Goal: Share content

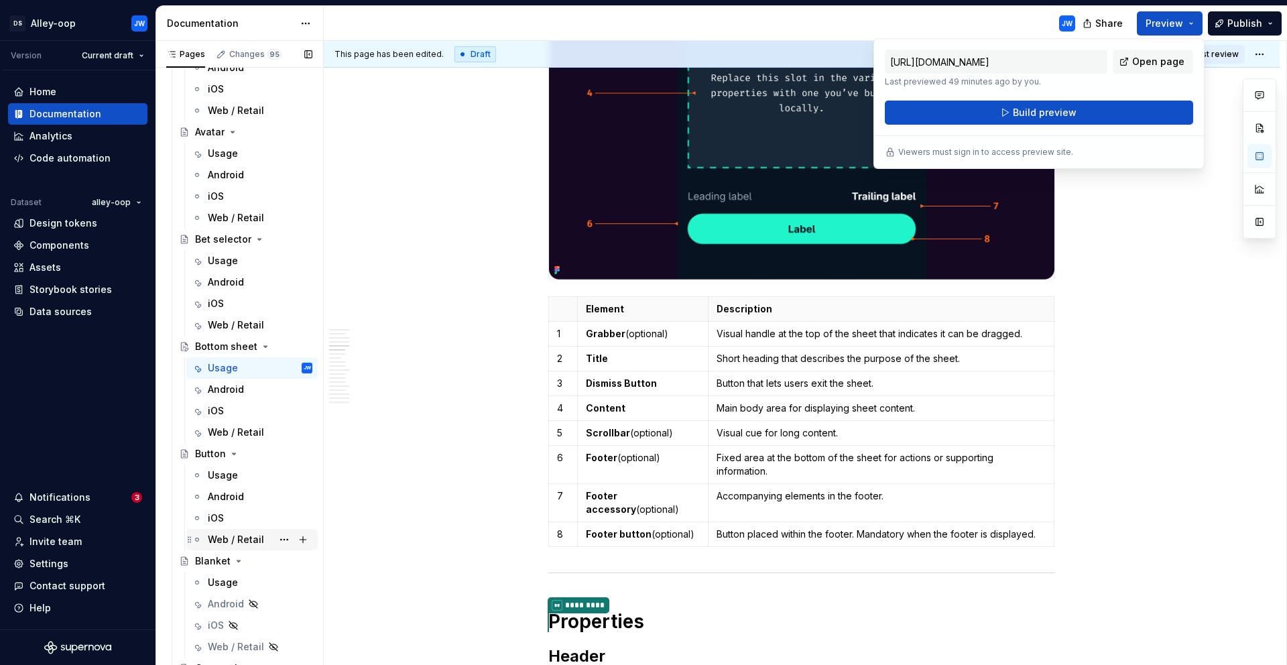
scroll to position [1036, 0]
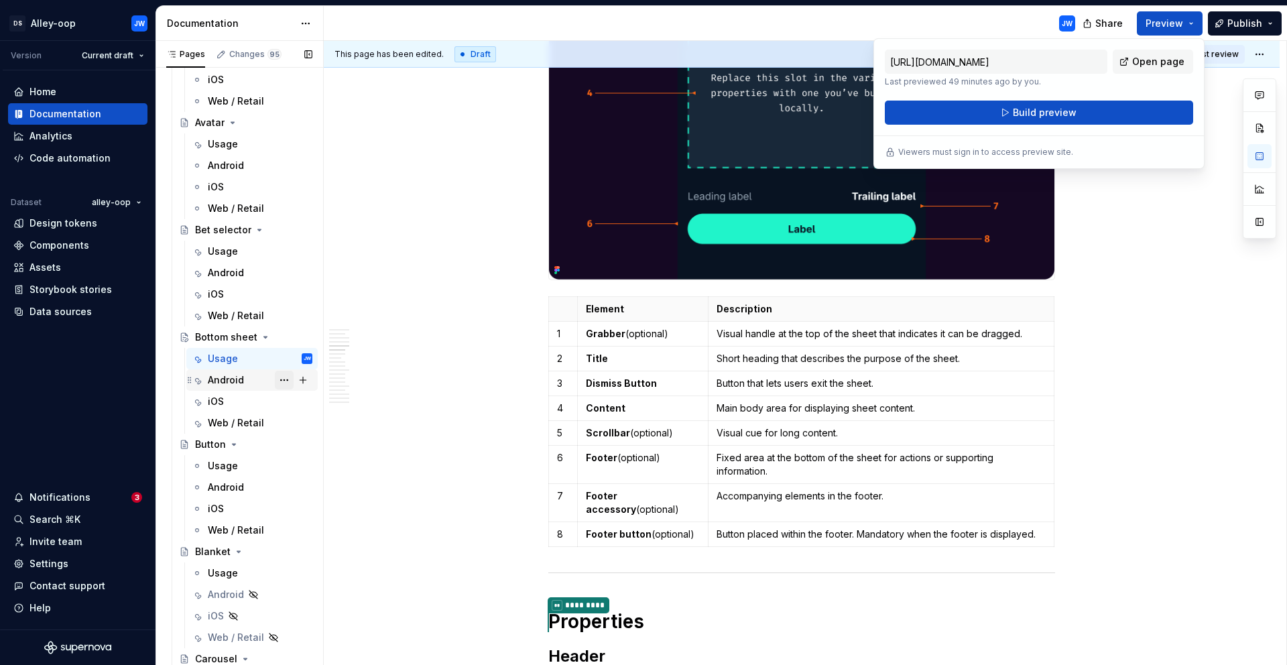
click at [277, 379] on button "Page tree" at bounding box center [284, 380] width 19 height 19
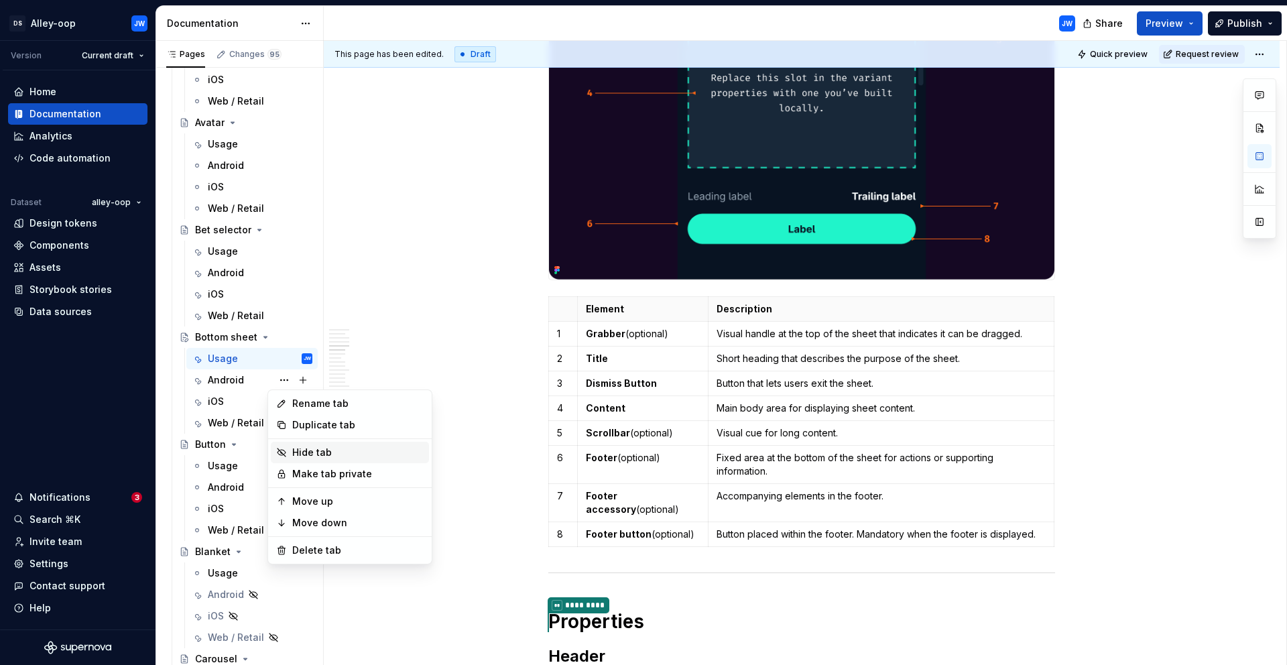
click at [316, 452] on div "Hide tab" at bounding box center [357, 452] width 131 height 13
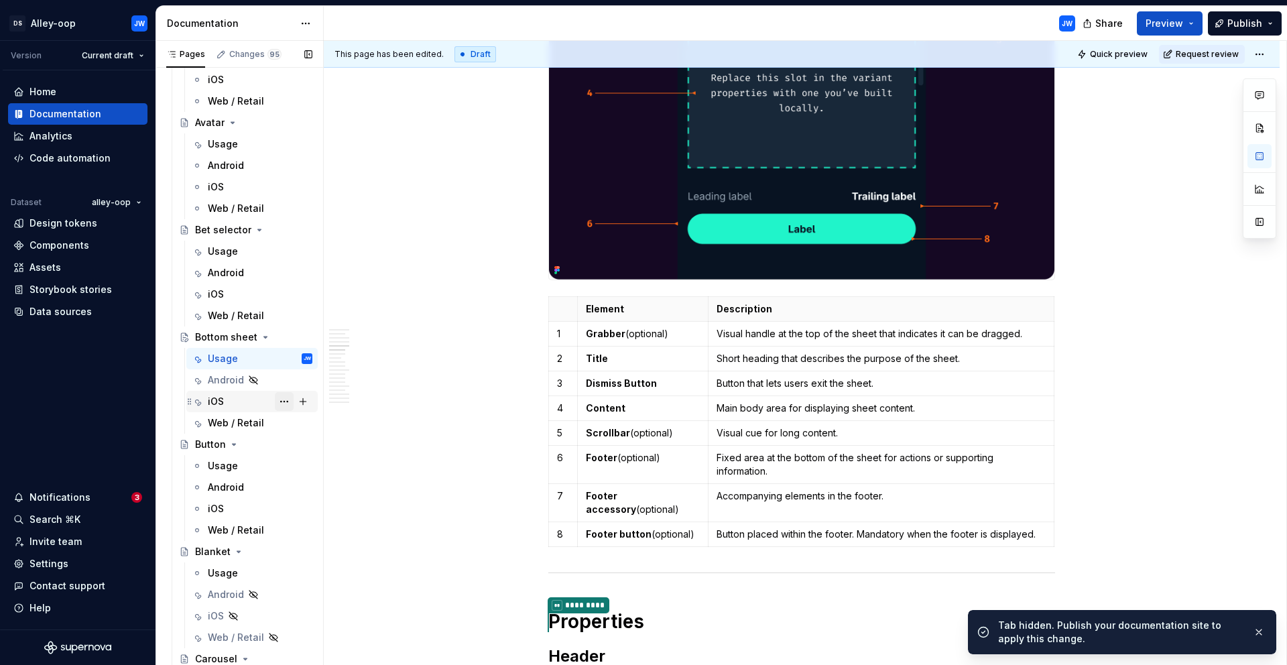
click at [275, 397] on button "Page tree" at bounding box center [284, 401] width 19 height 19
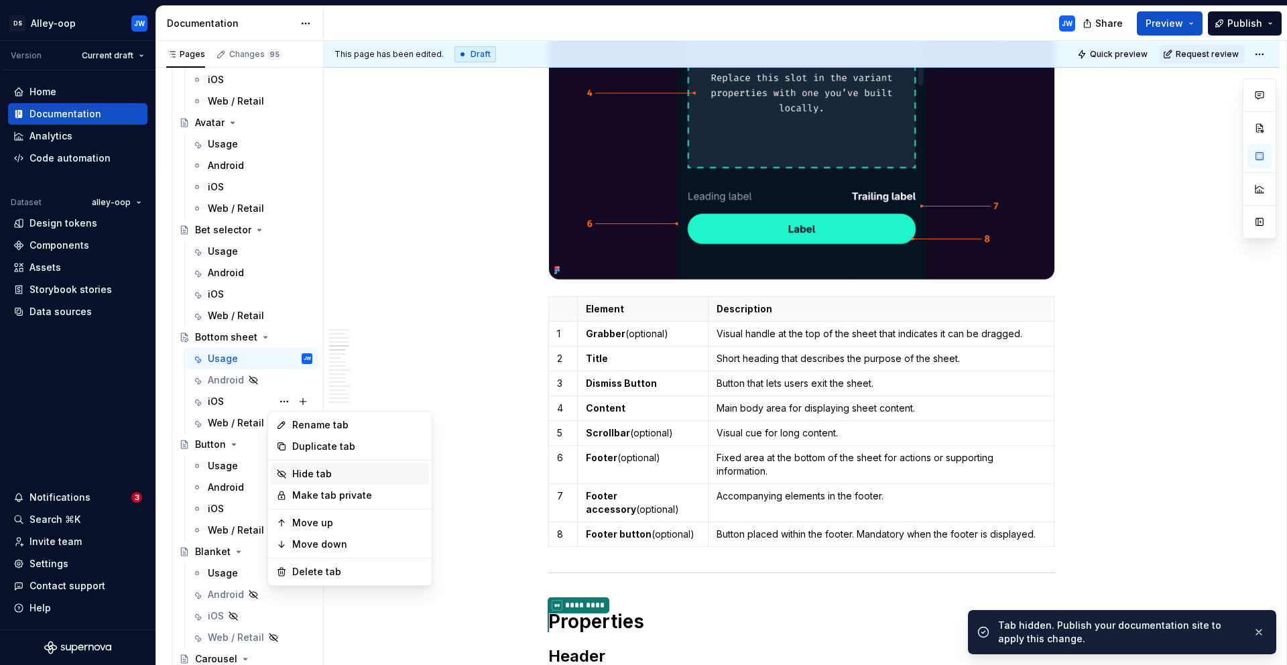
click at [316, 476] on div "Hide tab" at bounding box center [357, 473] width 131 height 13
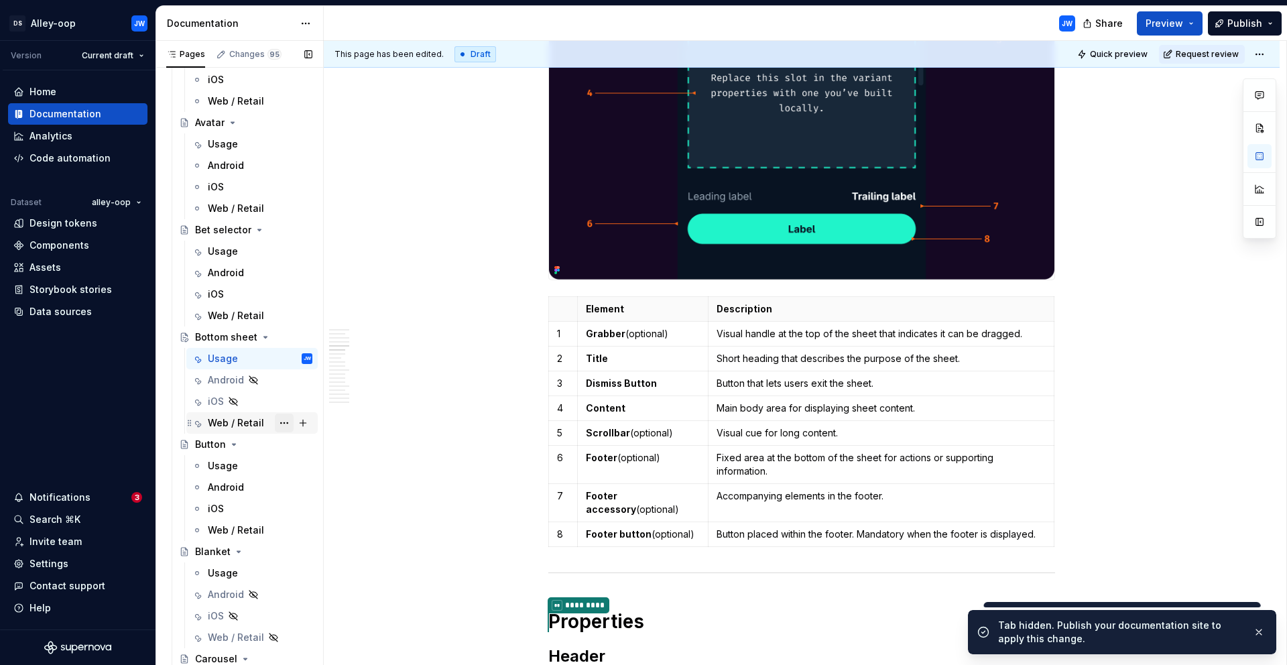
click at [283, 423] on button "Page tree" at bounding box center [284, 423] width 19 height 19
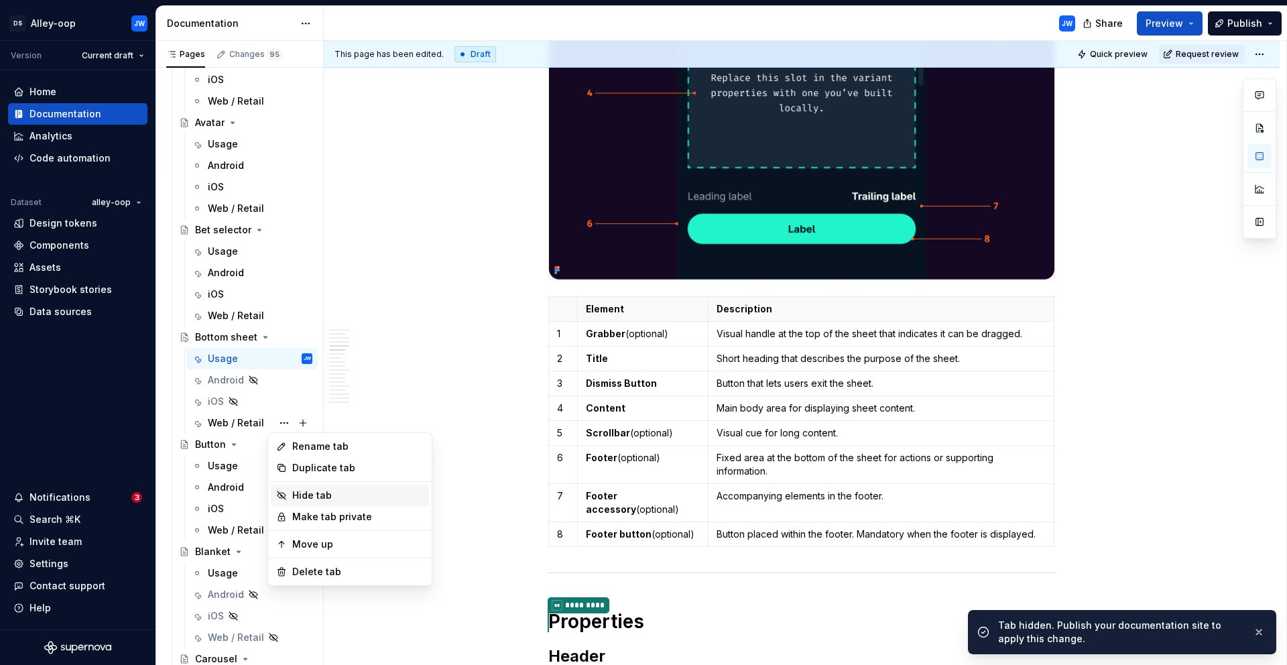
click at [321, 496] on div "Hide tab" at bounding box center [357, 495] width 131 height 13
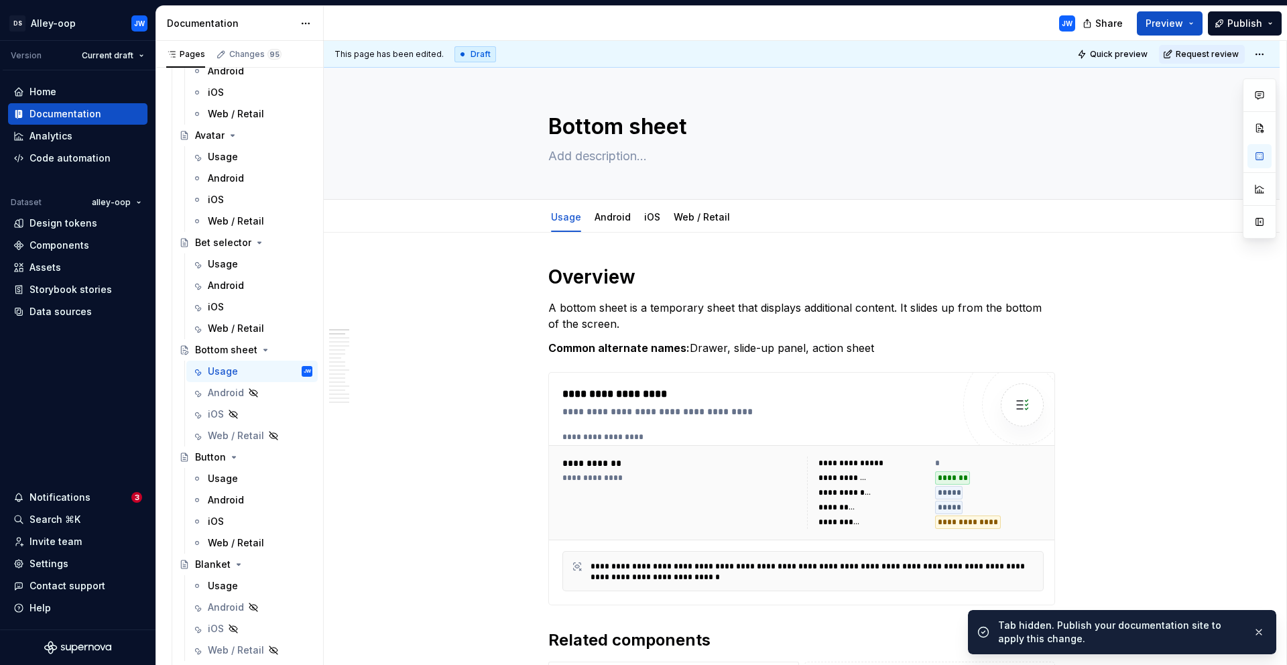
scroll to position [1009, 0]
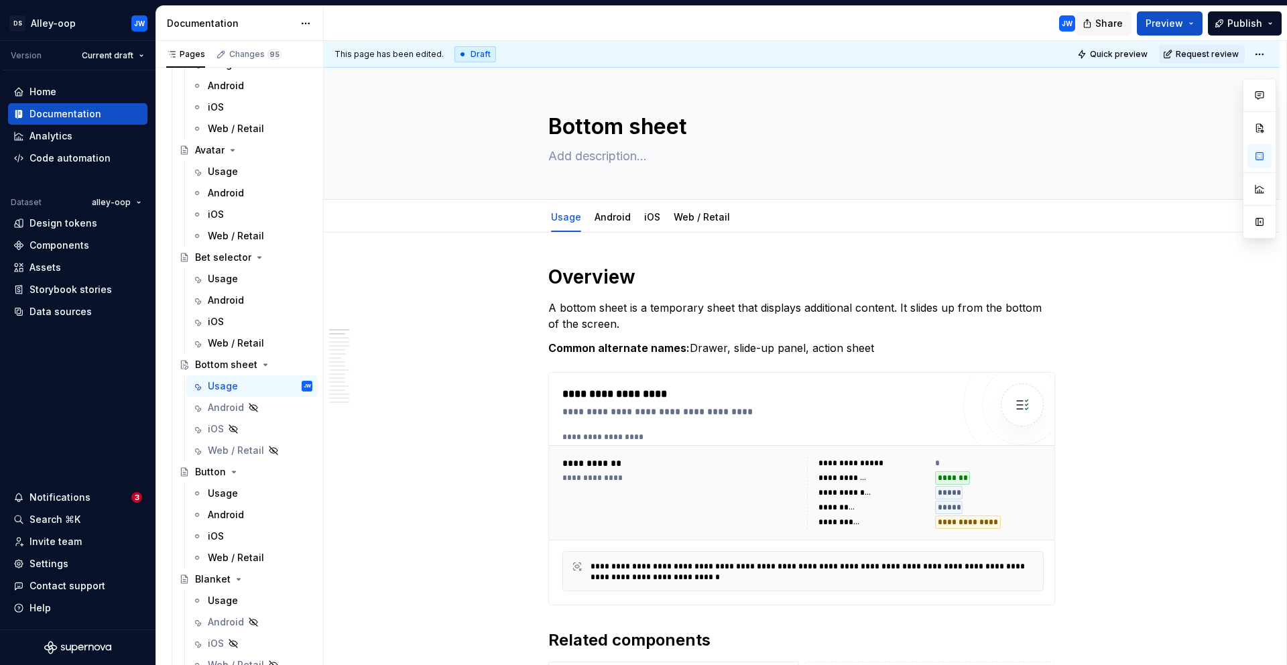
click at [1096, 32] on button "Share" at bounding box center [1104, 23] width 56 height 24
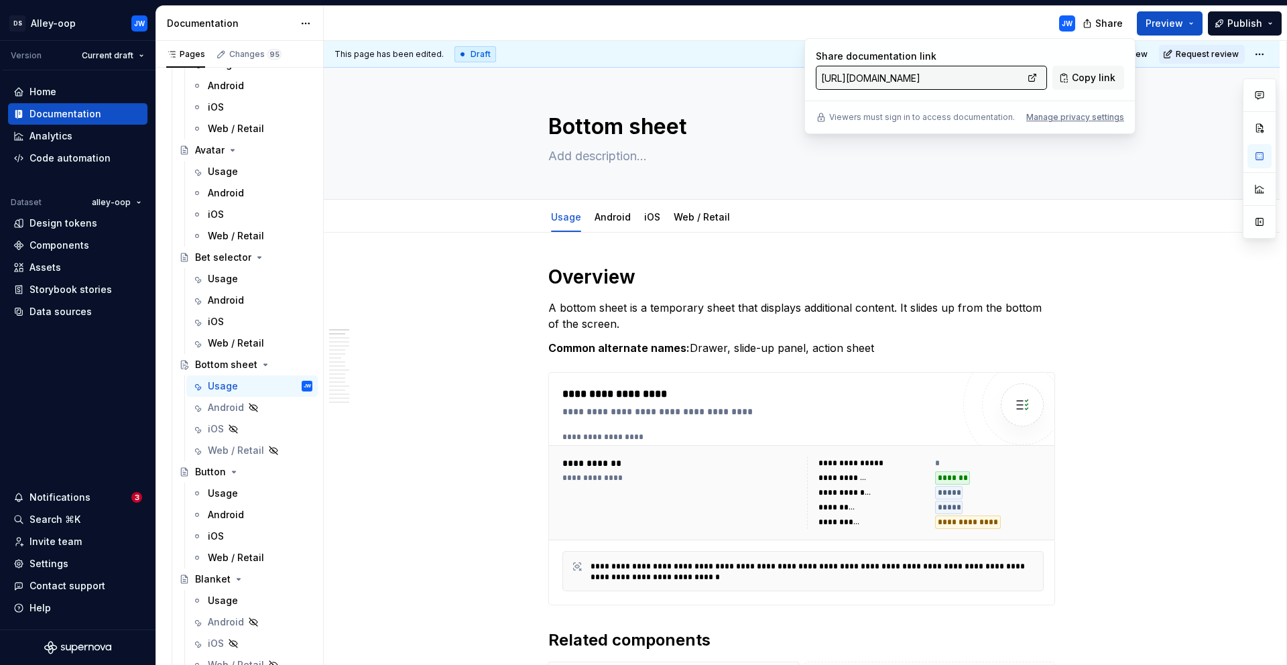
click at [997, 19] on div "JW" at bounding box center [705, 23] width 762 height 35
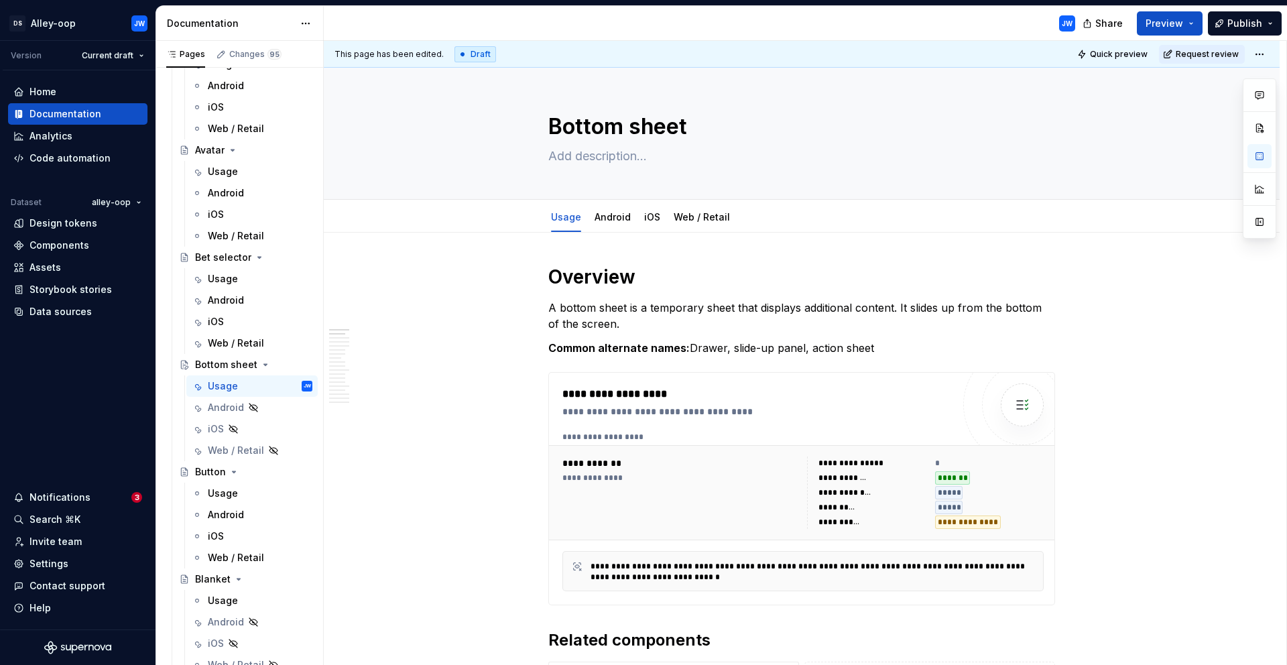
type textarea "*"
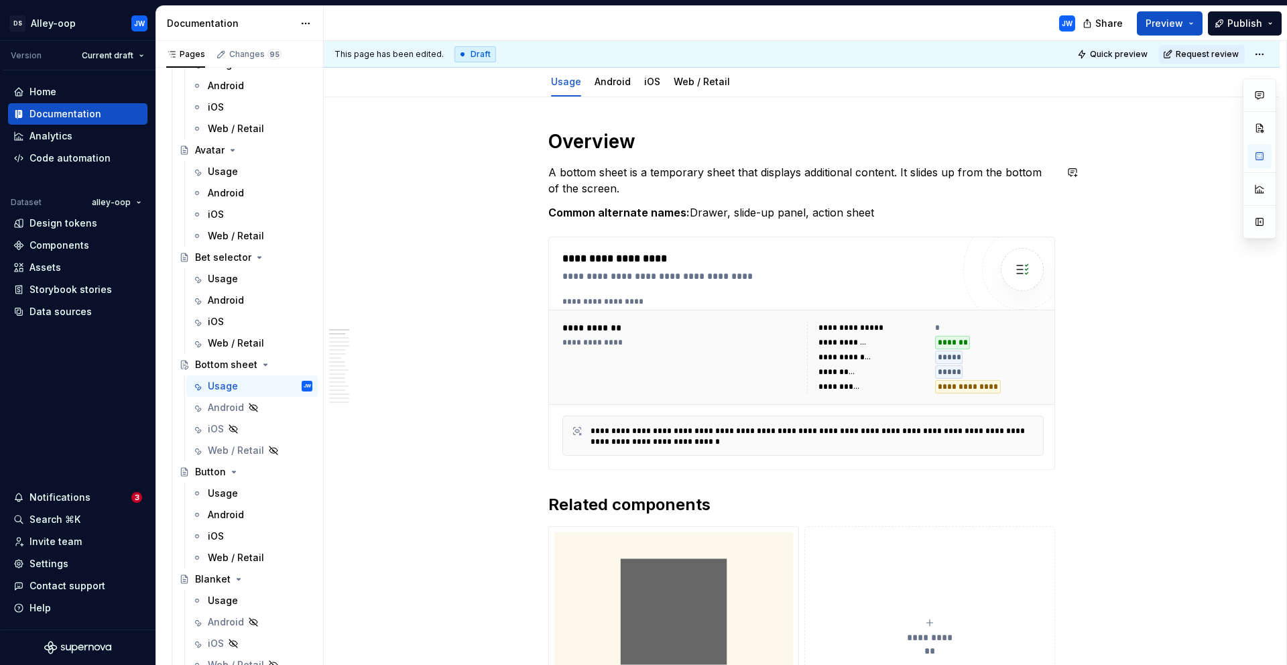
scroll to position [467, 0]
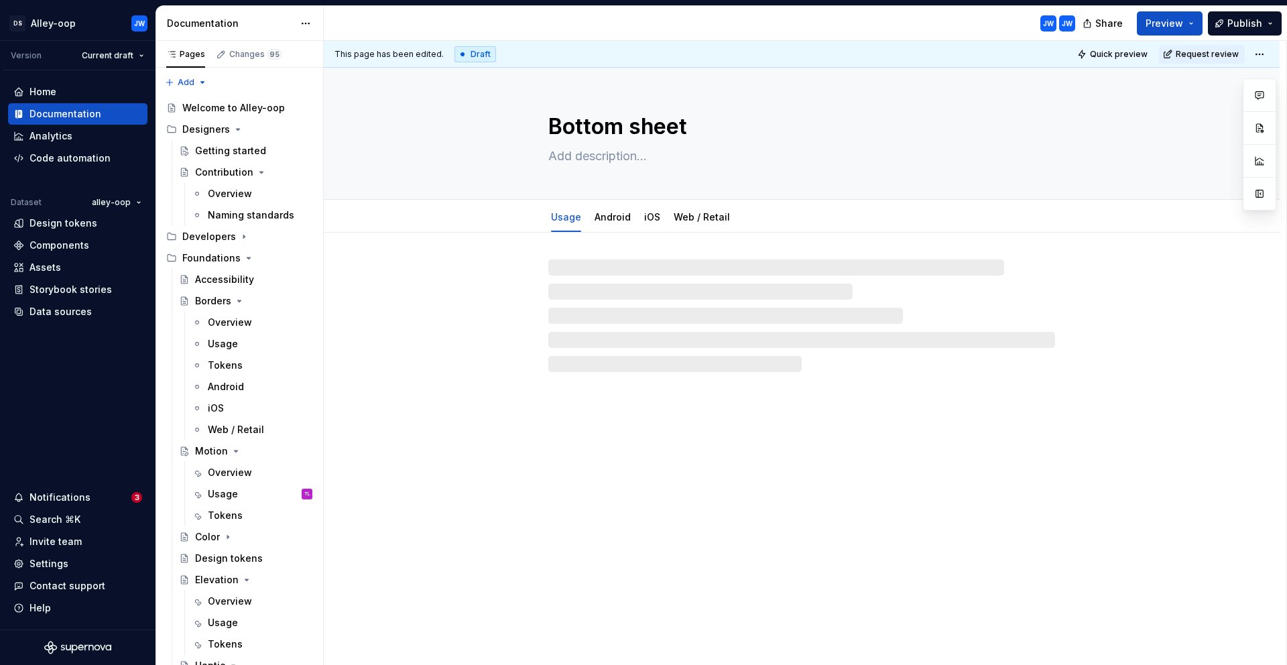
type textarea "*"
